Goal: Task Accomplishment & Management: Manage account settings

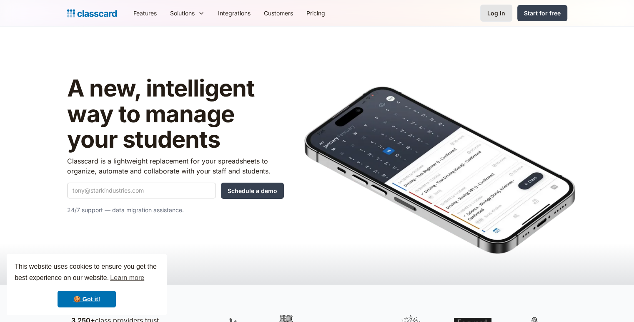
click at [491, 7] on link "Log in" at bounding box center [496, 13] width 32 height 17
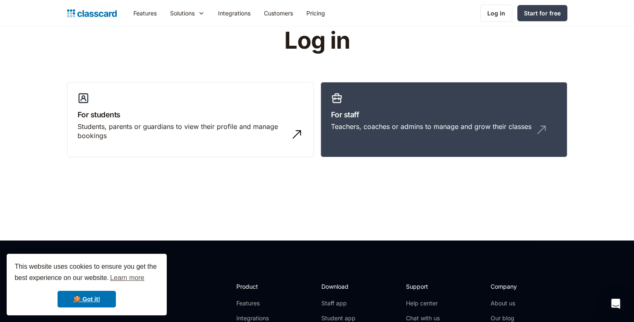
scroll to position [26, 0]
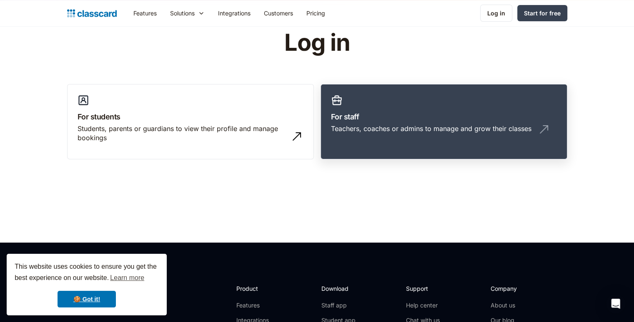
click at [528, 130] on div "Teachers, coaches or admins to manage and grow their classes" at bounding box center [431, 128] width 200 height 9
